Goal: Information Seeking & Learning: Learn about a topic

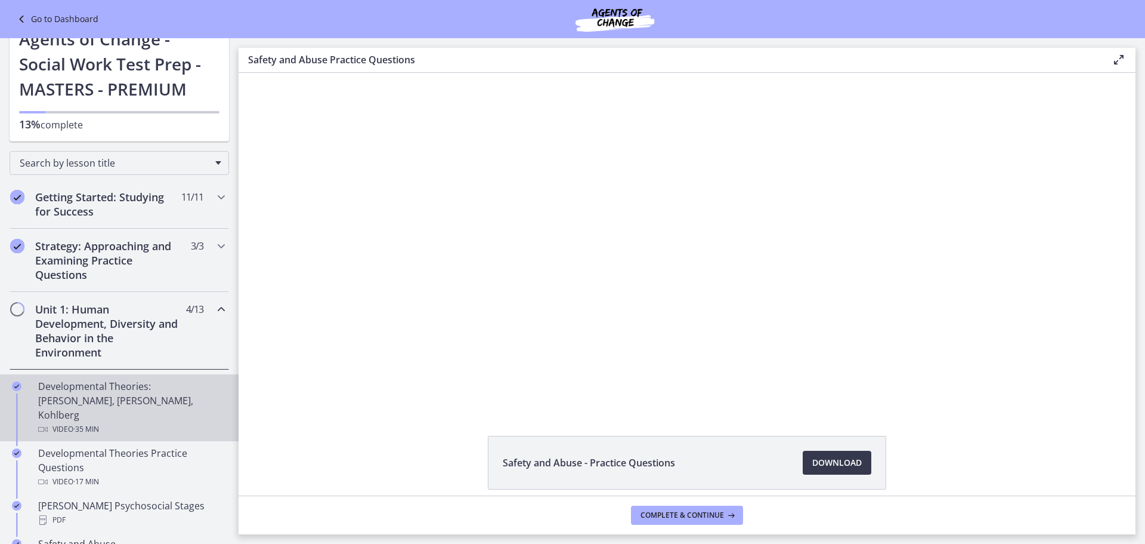
scroll to position [119, 0]
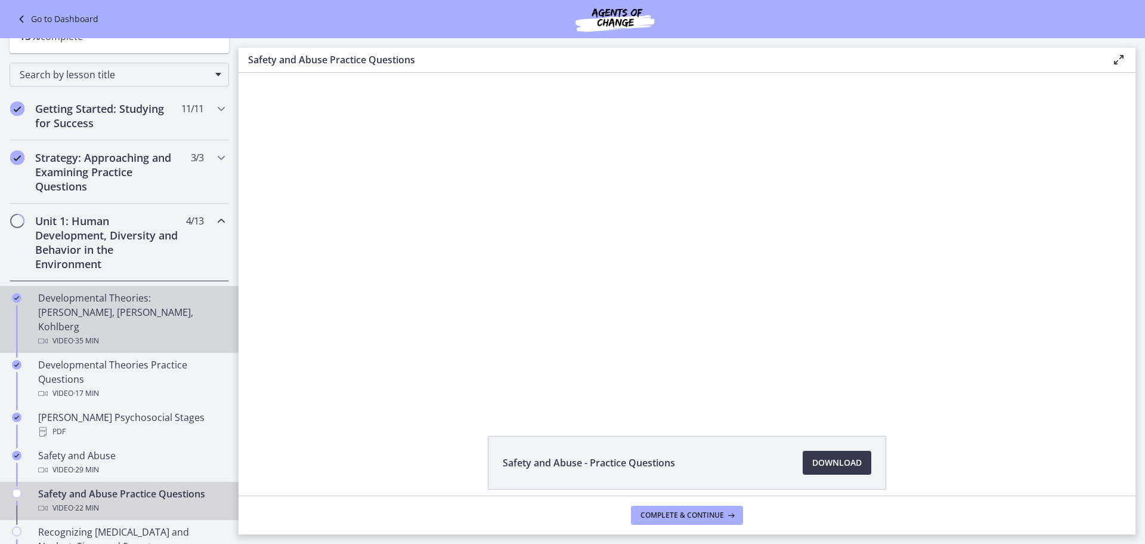
click at [147, 334] on div "Video · 35 min" at bounding box center [131, 341] width 186 height 14
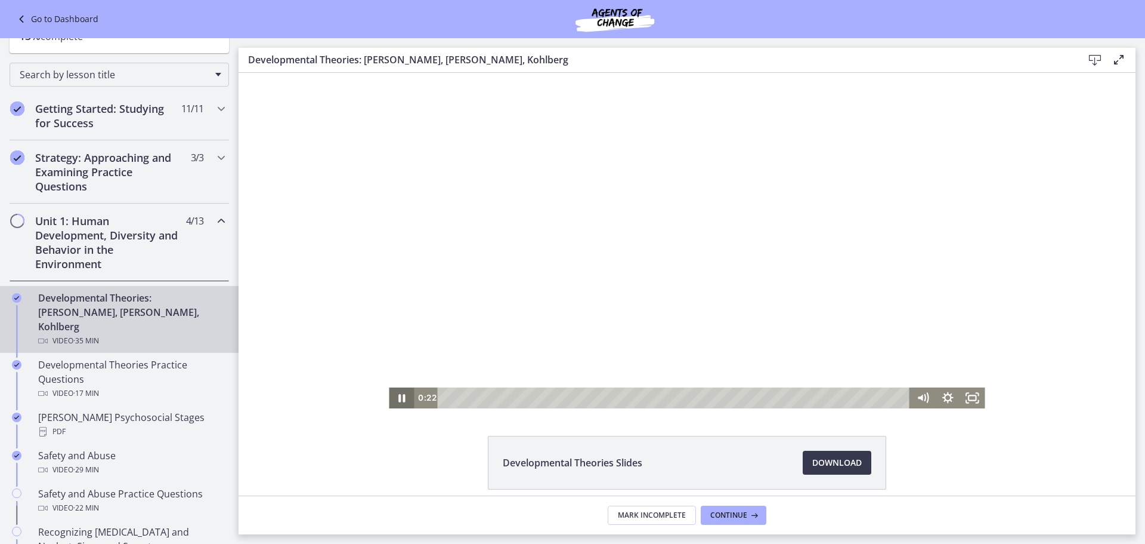
click at [397, 398] on icon "Pause" at bounding box center [401, 397] width 25 height 21
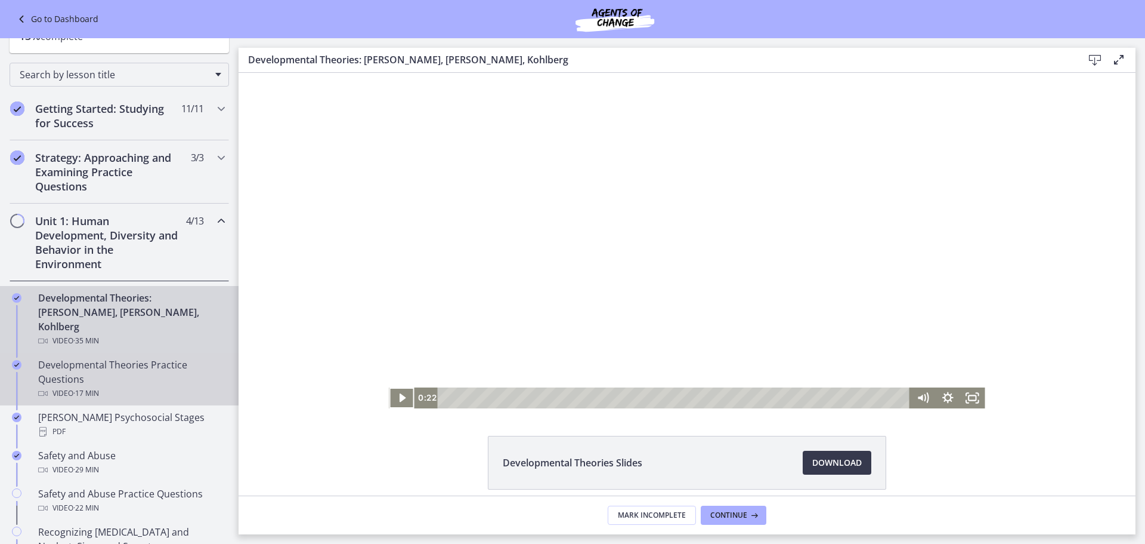
click at [166, 366] on div "Developmental Theories Practice Questions Video · 17 min" at bounding box center [131, 378] width 186 height 43
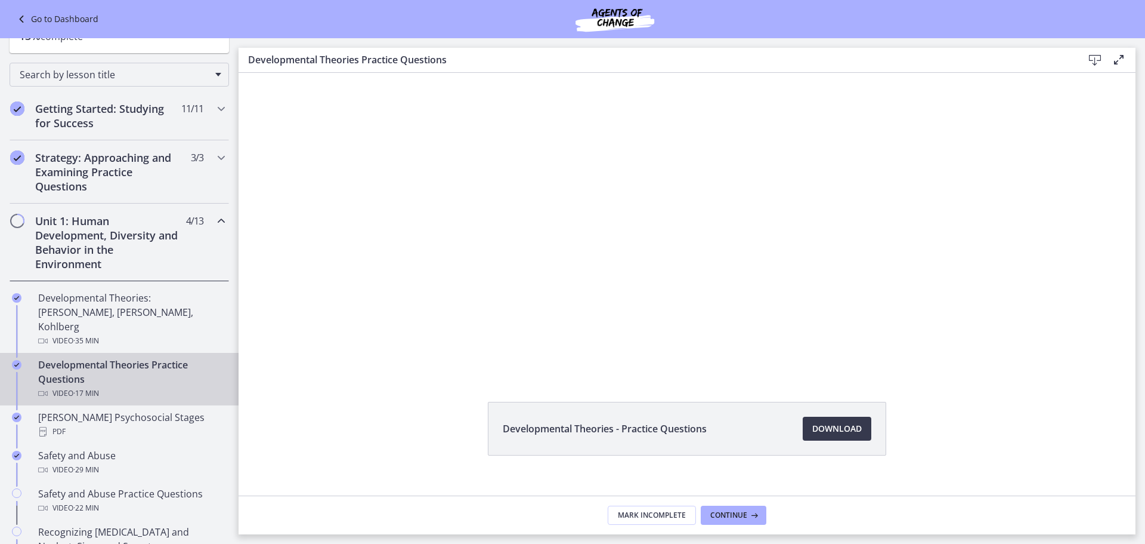
scroll to position [51, 0]
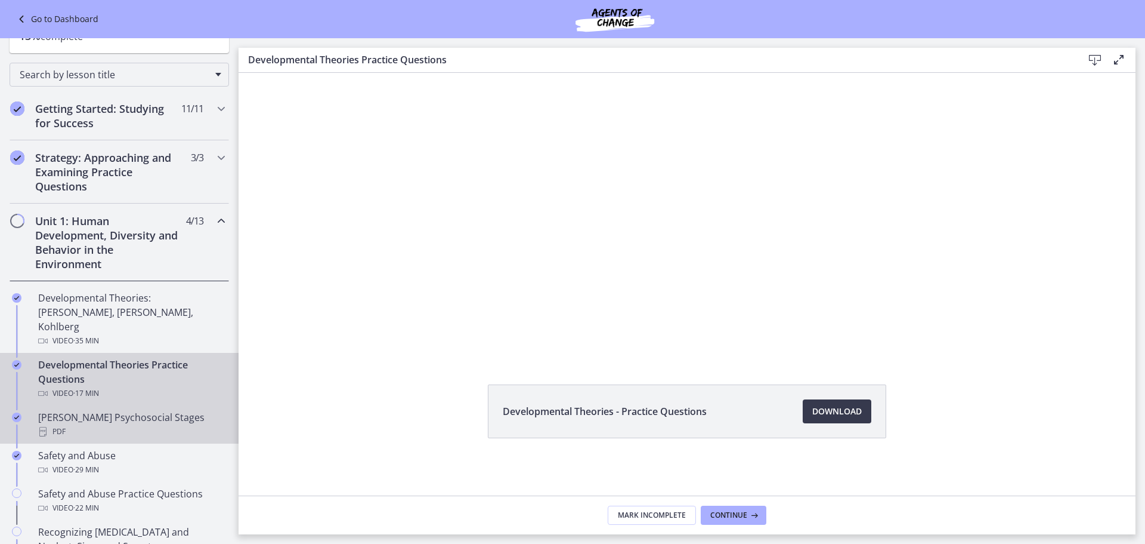
click at [66, 424] on div "PDF" at bounding box center [131, 431] width 186 height 14
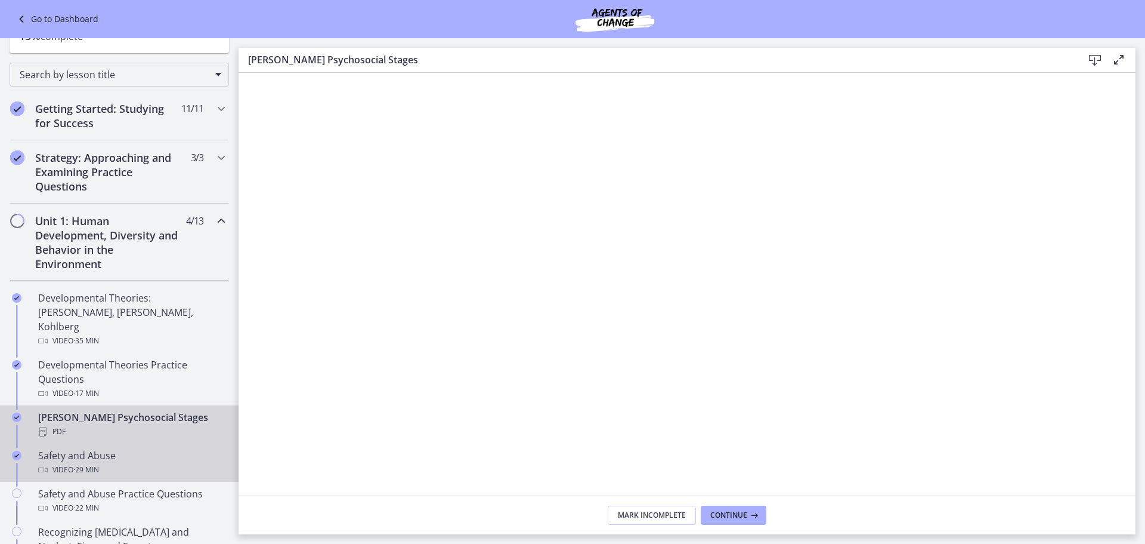
click at [155, 448] on div "Safety and Abuse Video · 29 min" at bounding box center [131, 462] width 186 height 29
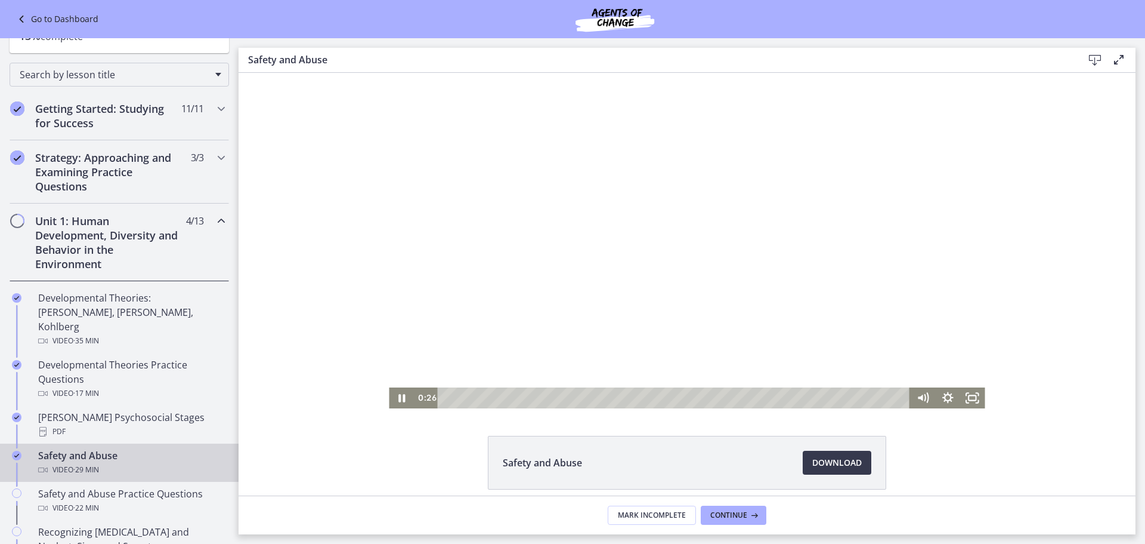
scroll to position [51, 0]
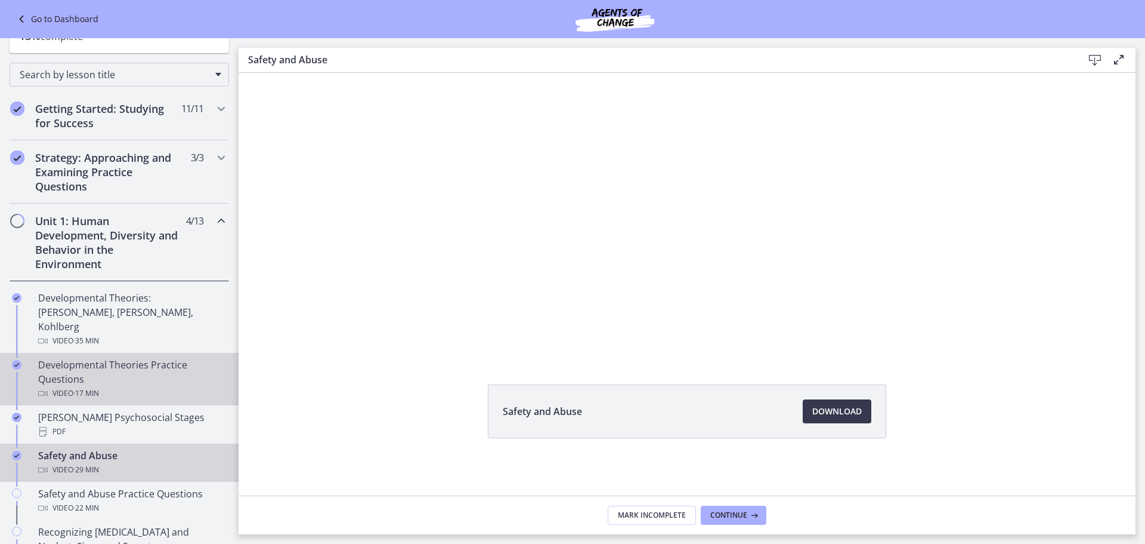
click at [104, 361] on div "Developmental Theories Practice Questions Video · 17 min" at bounding box center [131, 378] width 186 height 43
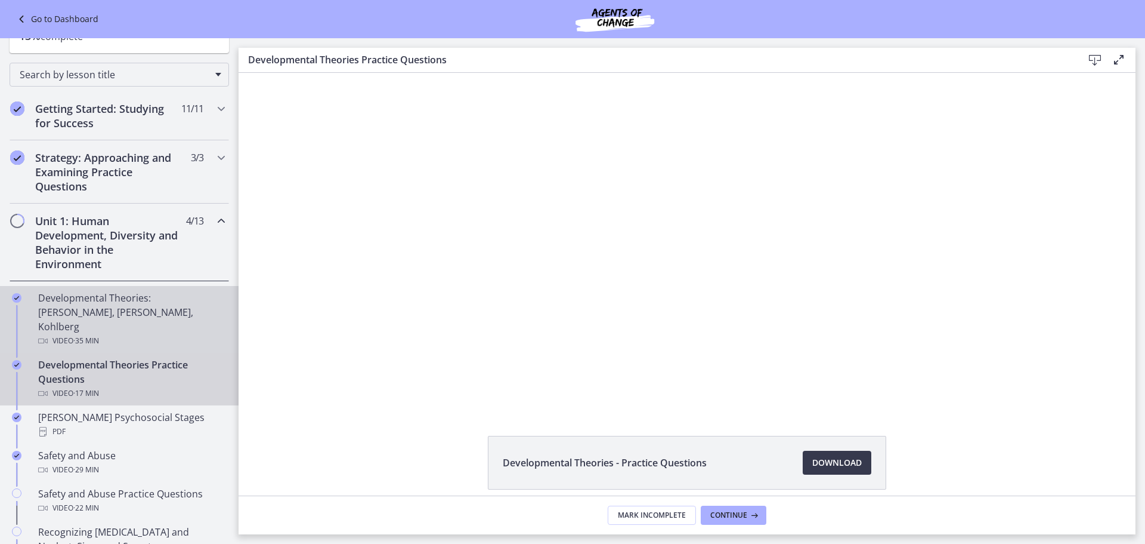
click at [146, 334] on div "Video · 35 min" at bounding box center [131, 341] width 186 height 14
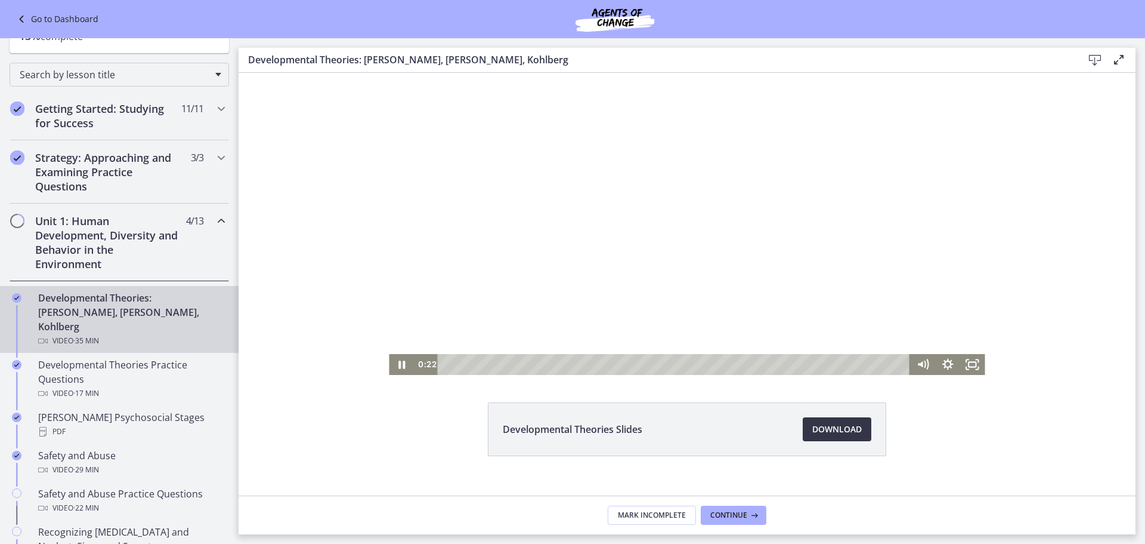
scroll to position [51, 0]
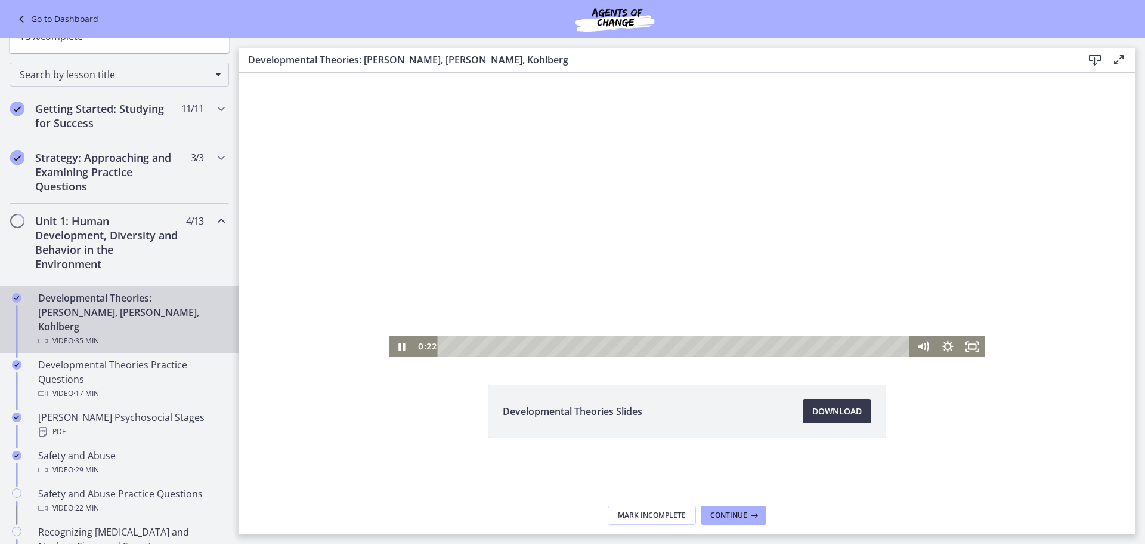
click at [645, 215] on div at bounding box center [687, 188] width 596 height 335
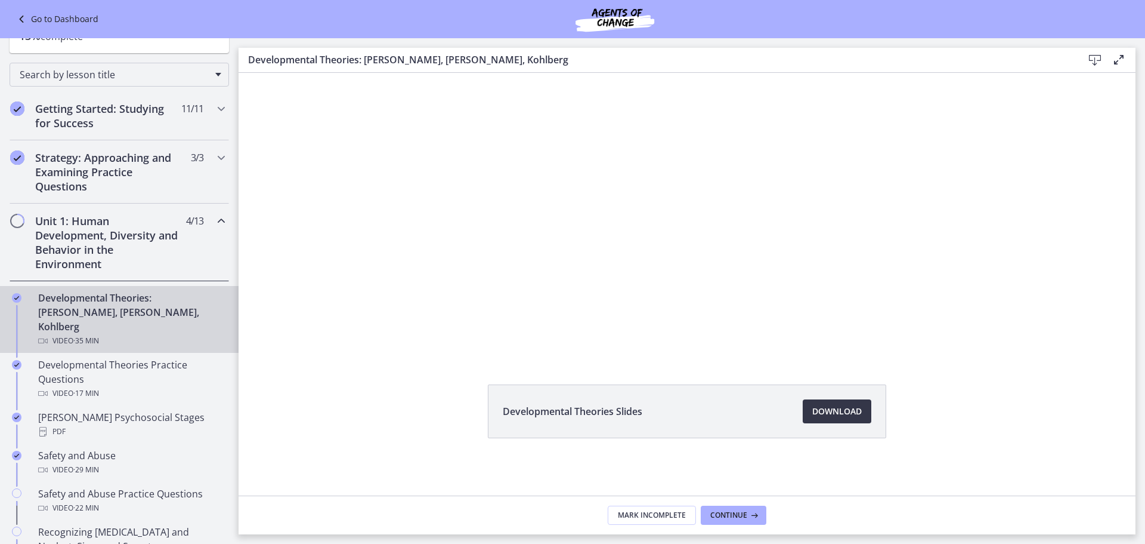
click at [821, 407] on span "Download Opens in a new window" at bounding box center [838, 411] width 50 height 14
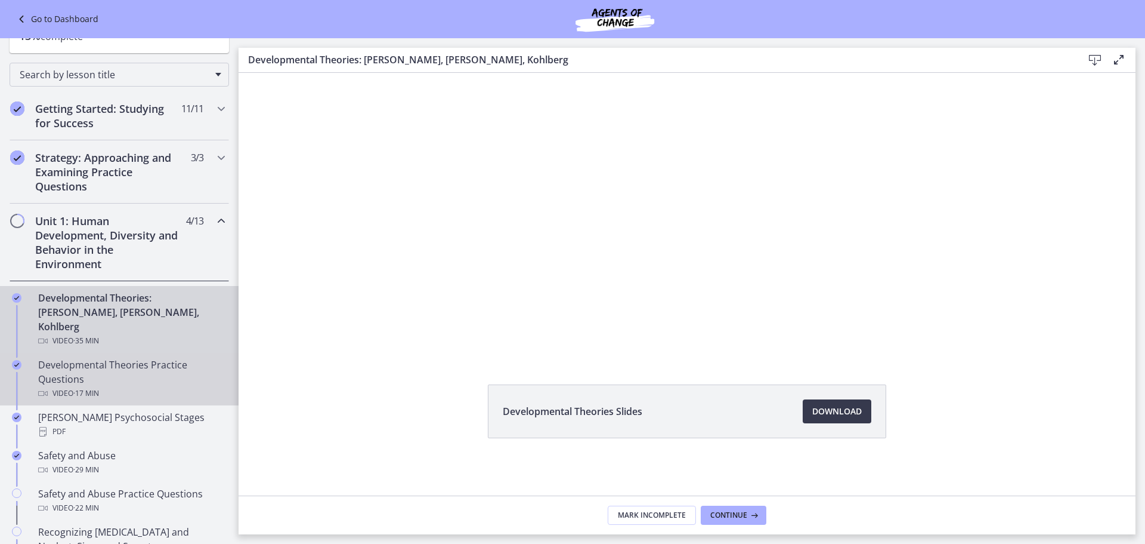
click at [128, 357] on div "Developmental Theories Practice Questions Video · 17 min" at bounding box center [131, 378] width 186 height 43
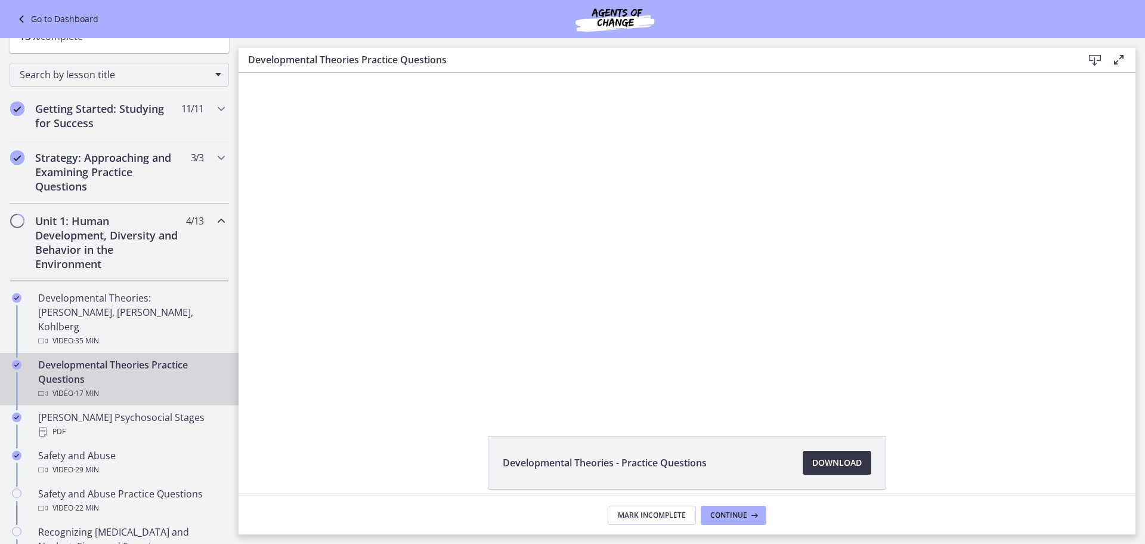
click at [804, 467] on link "Download Opens in a new window" at bounding box center [837, 462] width 69 height 24
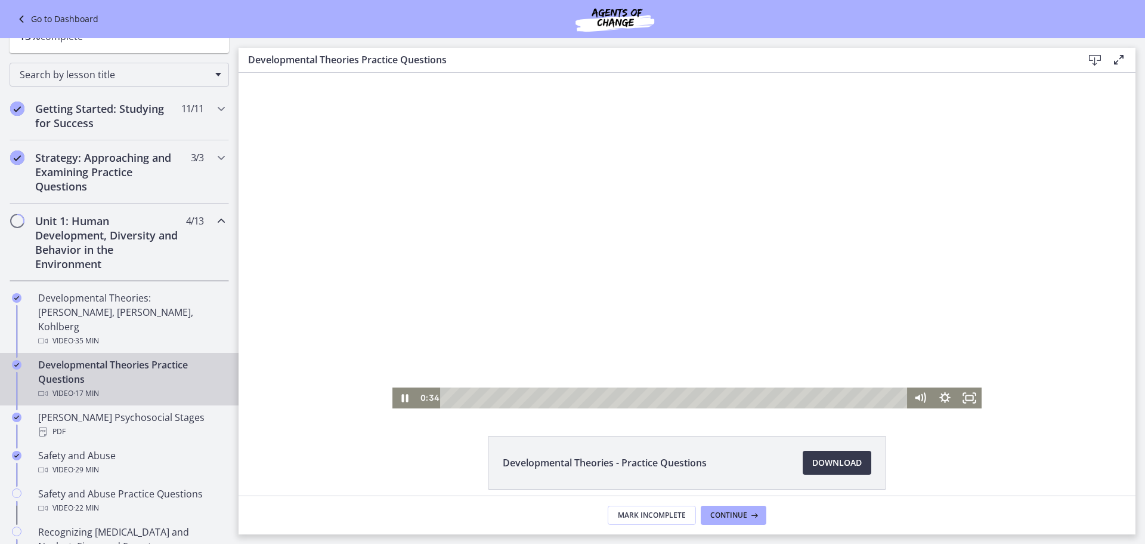
click at [708, 304] on div at bounding box center [687, 240] width 589 height 335
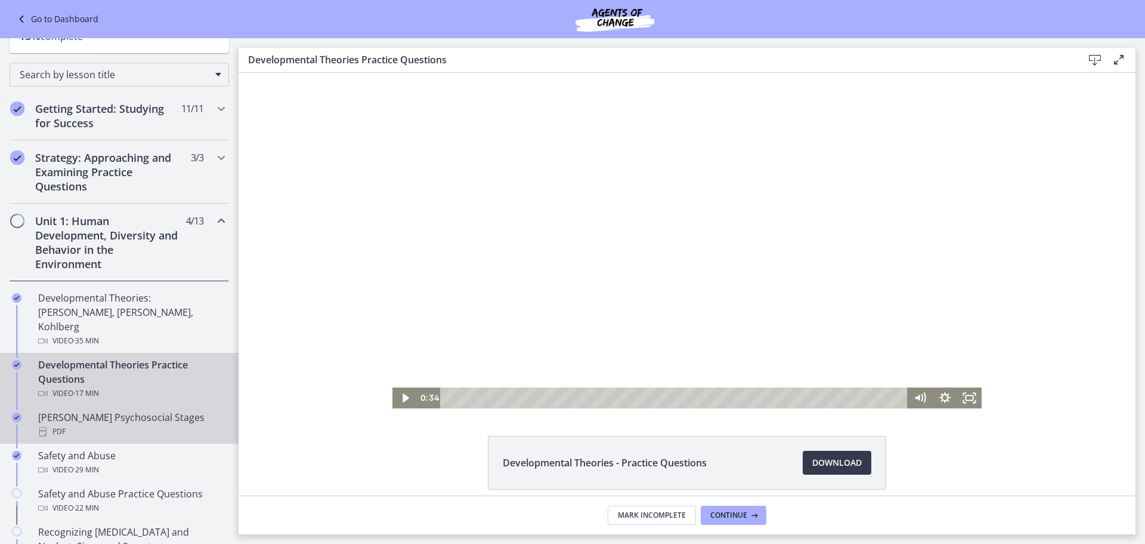
click at [104, 410] on div "[PERSON_NAME] Psychosocial Stages PDF" at bounding box center [131, 424] width 186 height 29
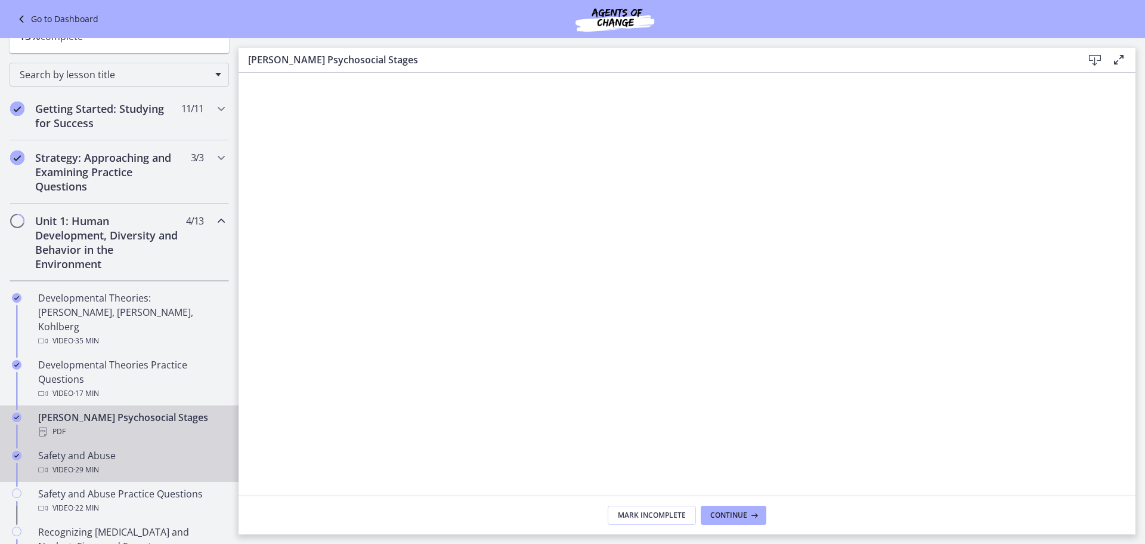
click at [117, 462] on div "Video · 29 min" at bounding box center [131, 469] width 186 height 14
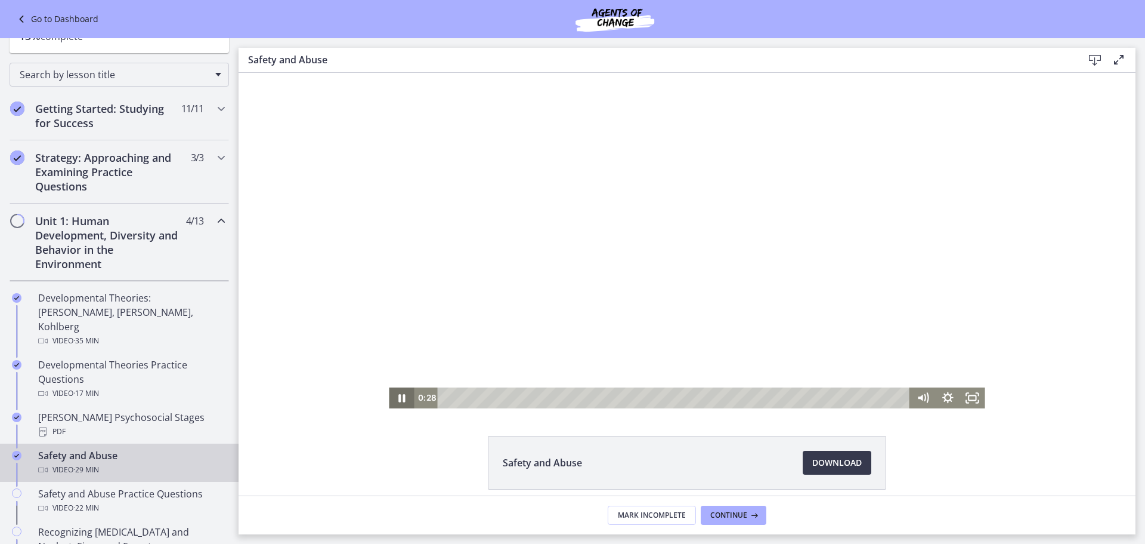
click at [403, 401] on icon "Pause" at bounding box center [401, 397] width 25 height 21
click at [840, 462] on span "Download Opens in a new window" at bounding box center [838, 462] width 50 height 14
click at [500, 244] on div at bounding box center [687, 240] width 596 height 335
click at [390, 401] on icon "Pause" at bounding box center [401, 397] width 25 height 21
click at [629, 298] on div at bounding box center [687, 240] width 596 height 335
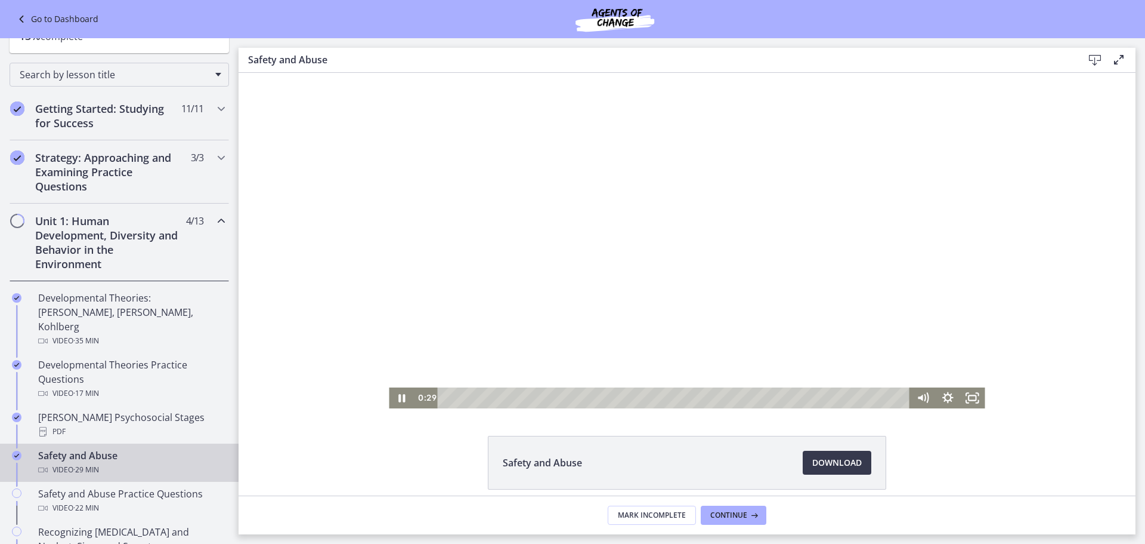
click at [629, 298] on div at bounding box center [687, 240] width 596 height 335
click at [571, 328] on div at bounding box center [687, 240] width 596 height 335
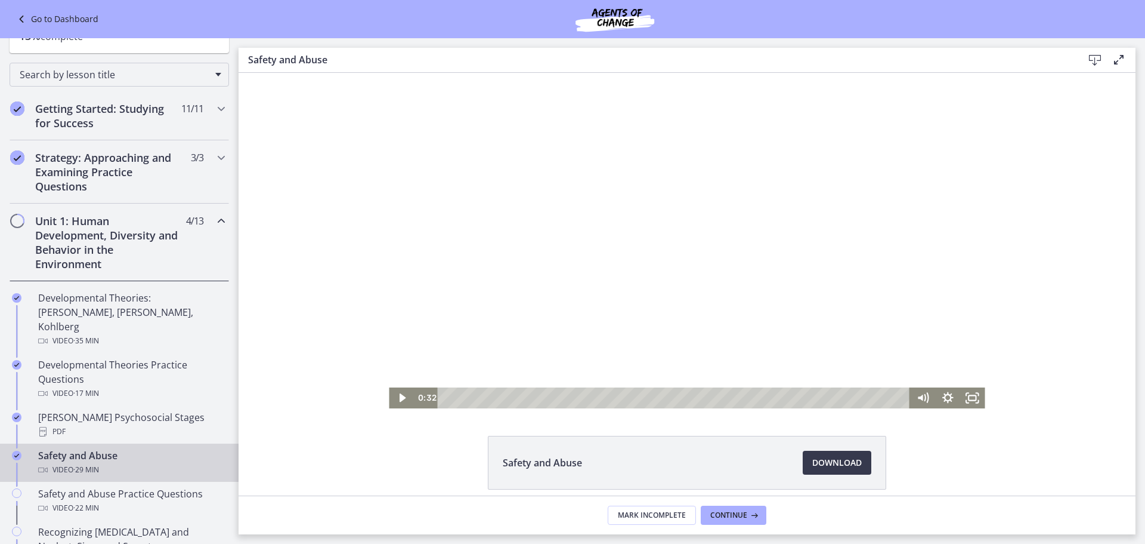
click at [505, 269] on div at bounding box center [687, 240] width 596 height 335
click at [551, 236] on div at bounding box center [687, 240] width 596 height 335
click at [394, 192] on div at bounding box center [687, 240] width 596 height 335
click at [515, 203] on div at bounding box center [687, 240] width 596 height 335
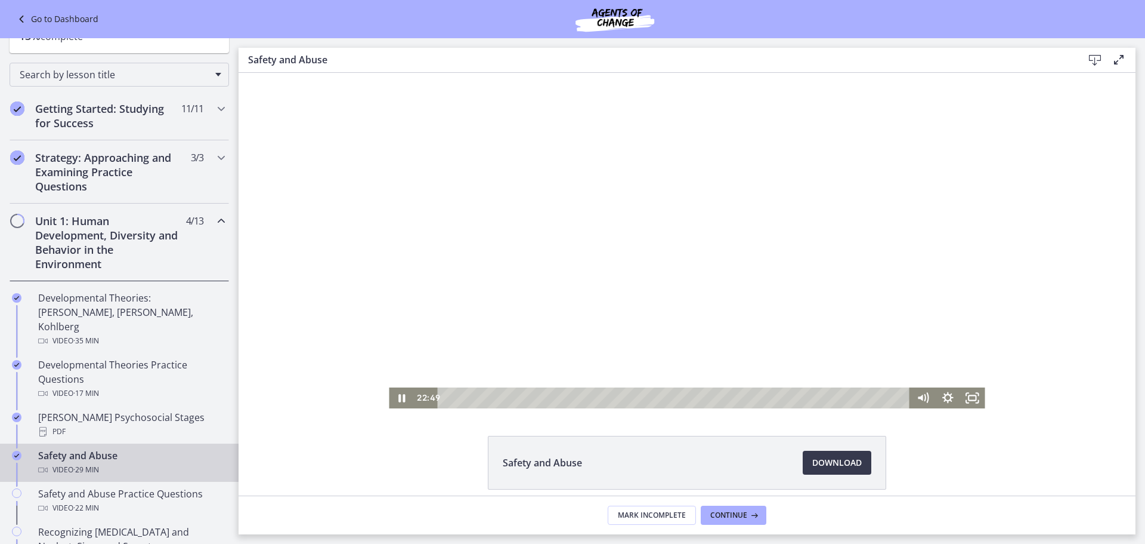
click at [515, 203] on div at bounding box center [687, 240] width 596 height 335
click at [621, 208] on div at bounding box center [687, 240] width 596 height 335
click at [552, 281] on div at bounding box center [687, 240] width 596 height 335
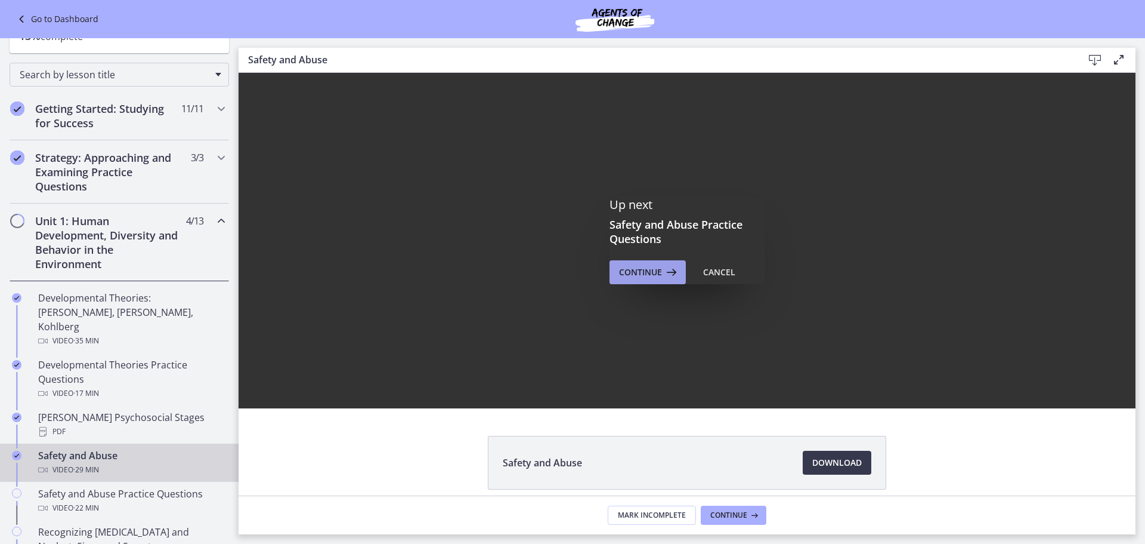
click at [651, 277] on span "Continue" at bounding box center [640, 272] width 43 height 14
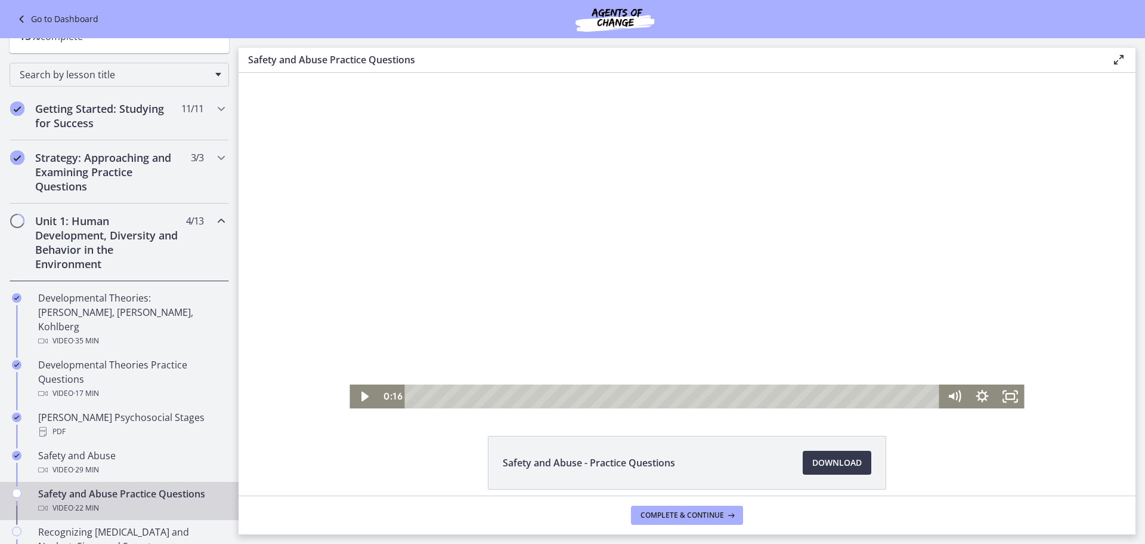
click at [637, 288] on div at bounding box center [687, 240] width 675 height 335
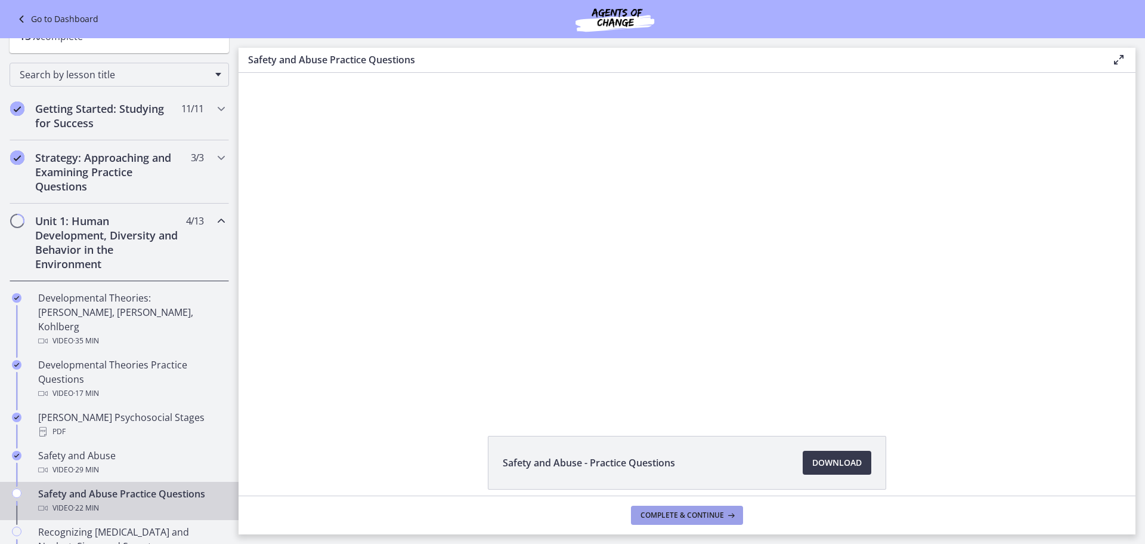
click at [703, 515] on span "Complete & continue" at bounding box center [683, 515] width 84 height 10
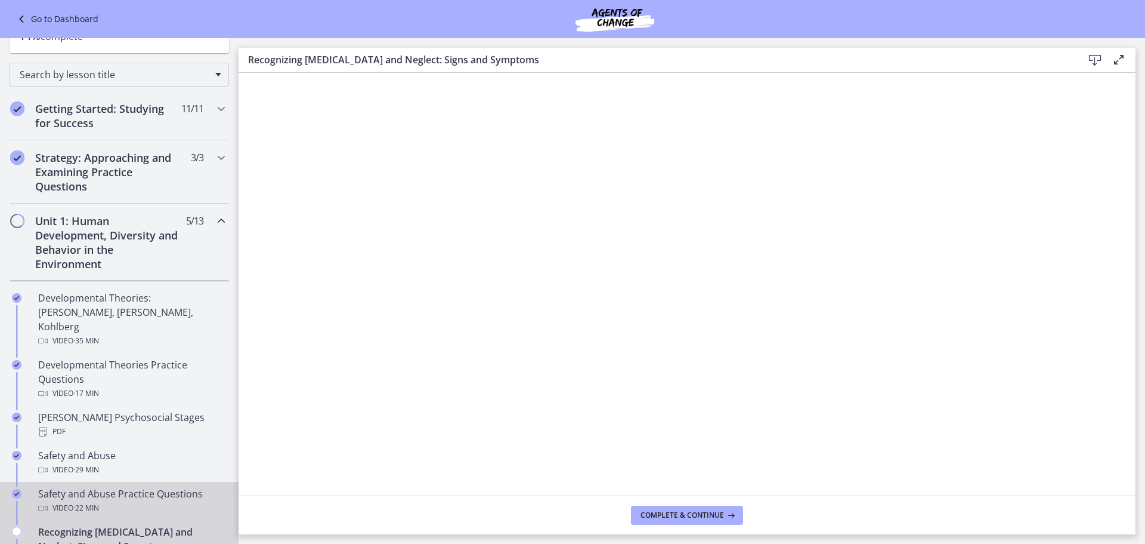
click at [160, 486] on div "Safety and Abuse Practice Questions Video · 22 min" at bounding box center [131, 500] width 186 height 29
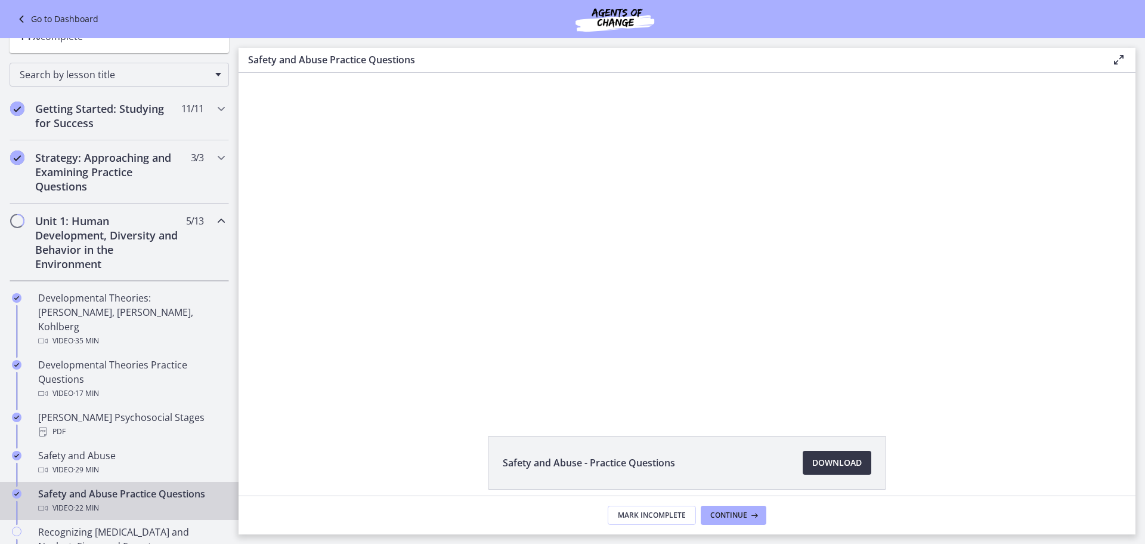
click at [818, 462] on span "Download Opens in a new window" at bounding box center [838, 462] width 50 height 14
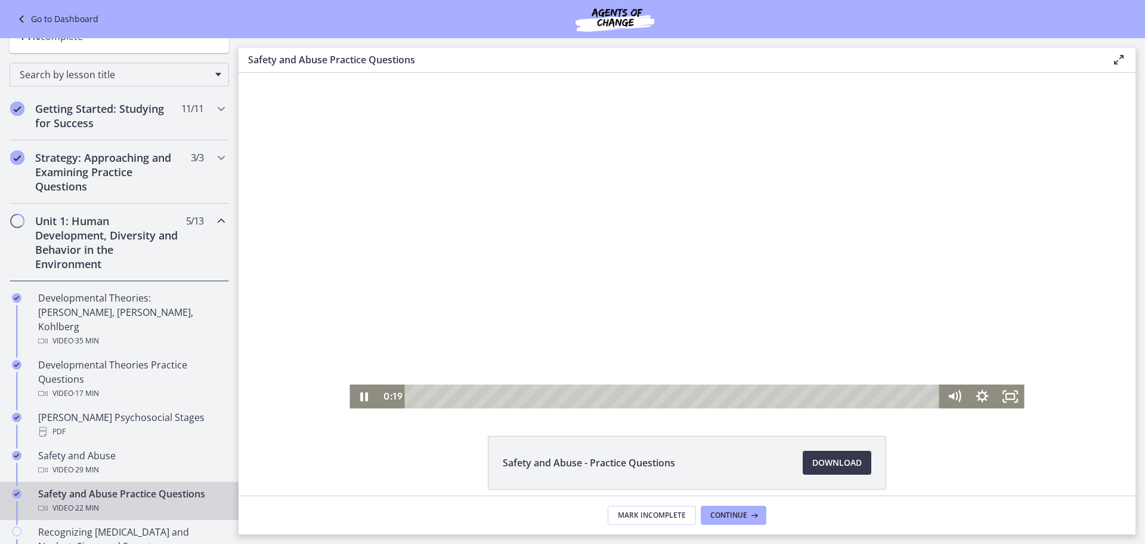
drag, startPoint x: 565, startPoint y: 185, endPoint x: 537, endPoint y: 141, distance: 52.3
click at [567, 186] on div at bounding box center [687, 240] width 675 height 335
click at [545, 243] on div at bounding box center [687, 240] width 675 height 335
click at [598, 344] on div at bounding box center [687, 240] width 675 height 335
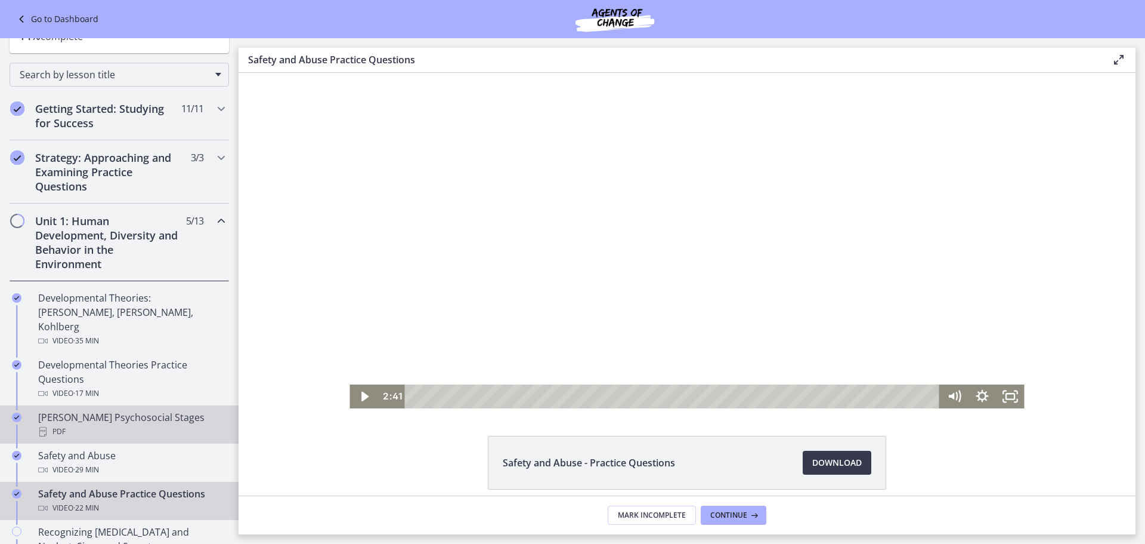
scroll to position [358, 0]
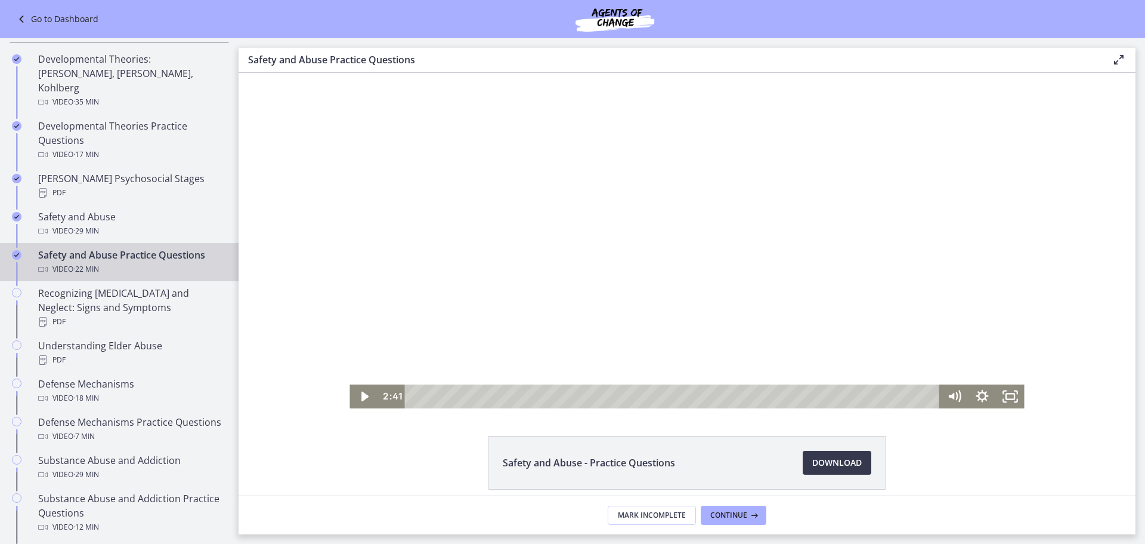
click at [551, 307] on div at bounding box center [687, 240] width 675 height 335
click at [592, 300] on div at bounding box center [687, 240] width 675 height 335
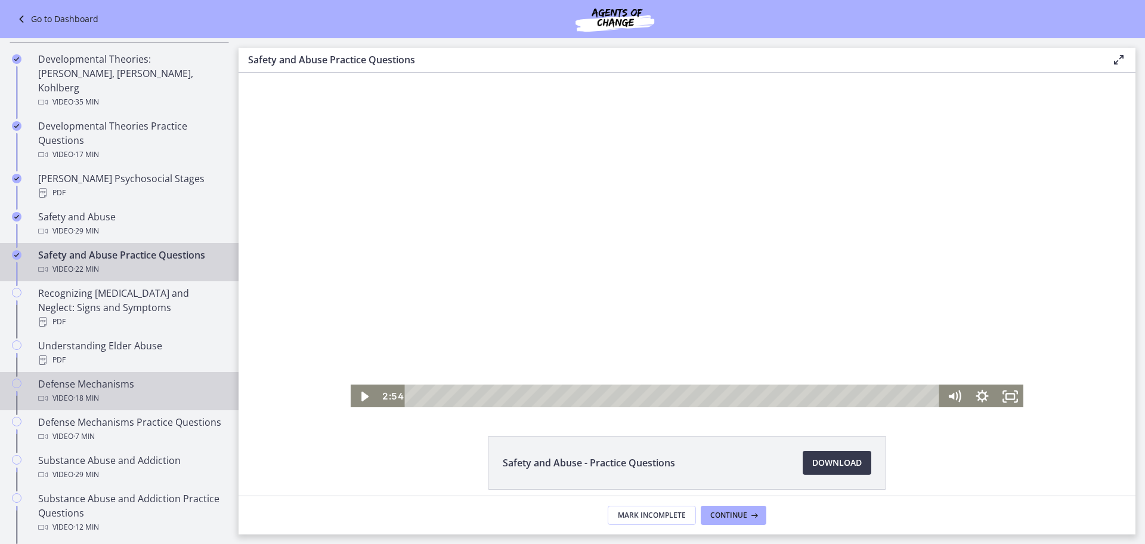
click at [145, 391] on div "Video · 18 min" at bounding box center [131, 398] width 186 height 14
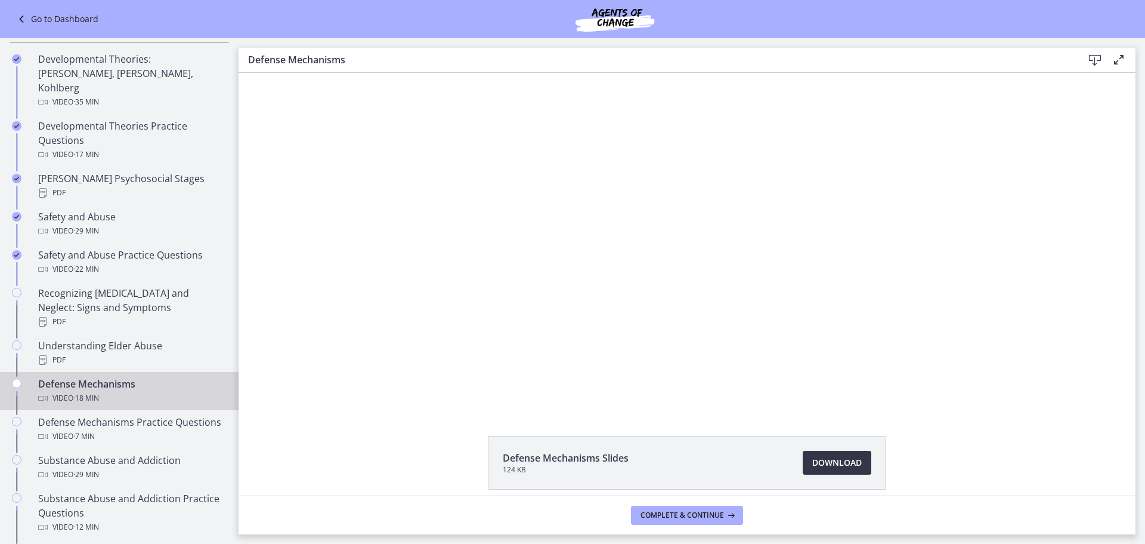
click at [833, 461] on span "Download Opens in a new window" at bounding box center [838, 462] width 50 height 14
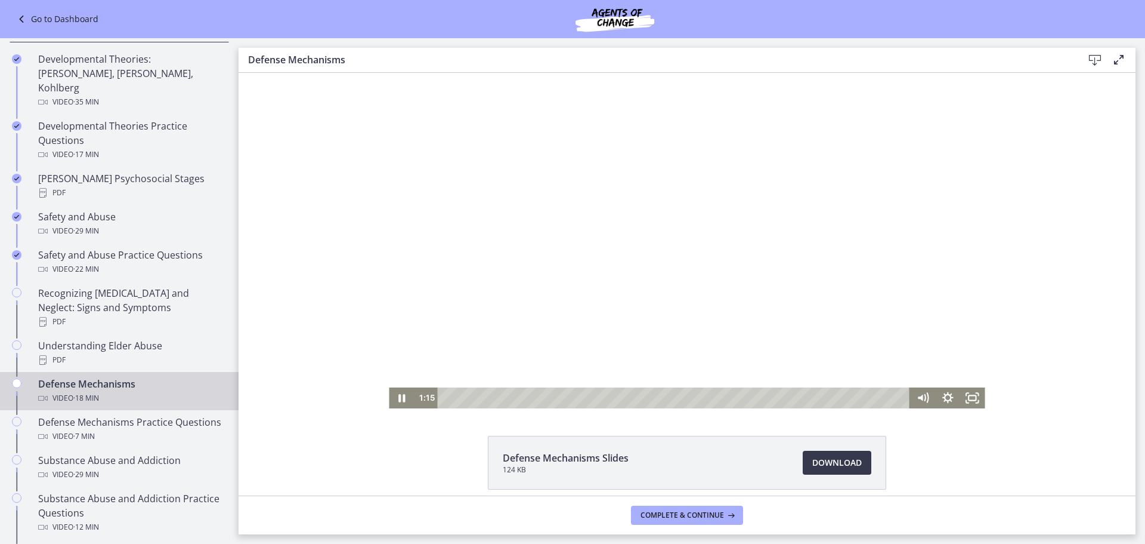
click at [736, 157] on div at bounding box center [687, 240] width 596 height 335
